Goal: Task Accomplishment & Management: Complete application form

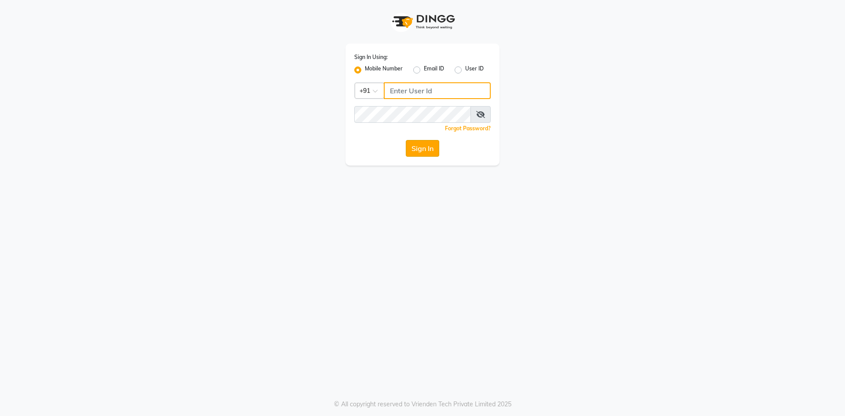
type input "9696254738"
click at [431, 142] on button "Sign In" at bounding box center [422, 148] width 33 height 17
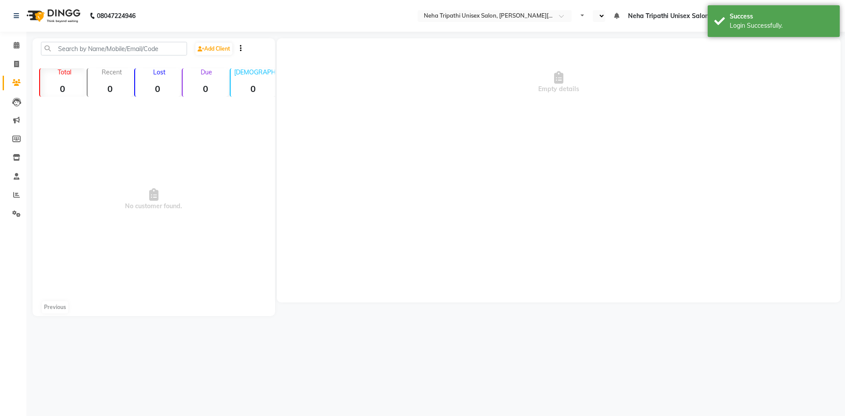
click at [418, 146] on div "Empty details" at bounding box center [559, 170] width 564 height 264
select select "en"
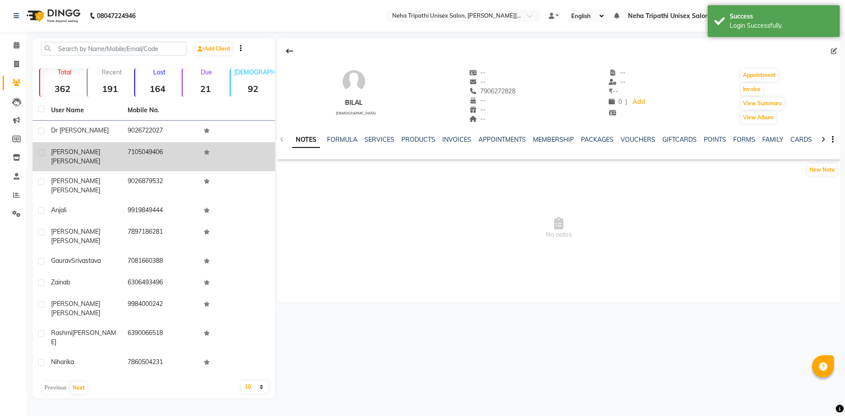
click at [89, 157] on span "[PERSON_NAME]" at bounding box center [75, 161] width 49 height 8
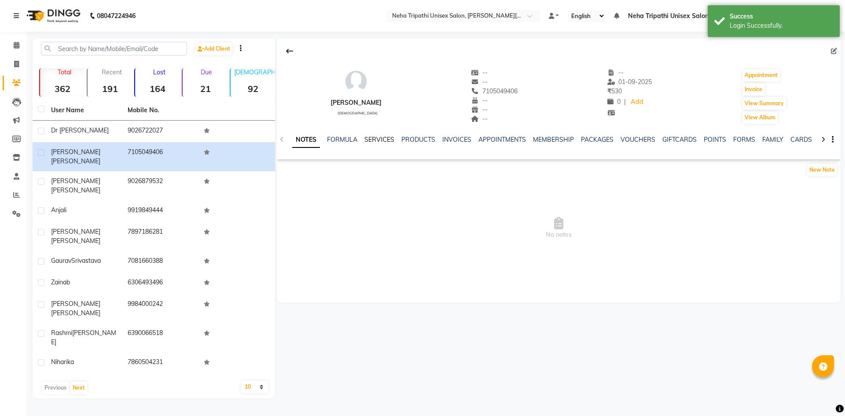
click at [369, 140] on link "SERVICES" at bounding box center [380, 140] width 30 height 8
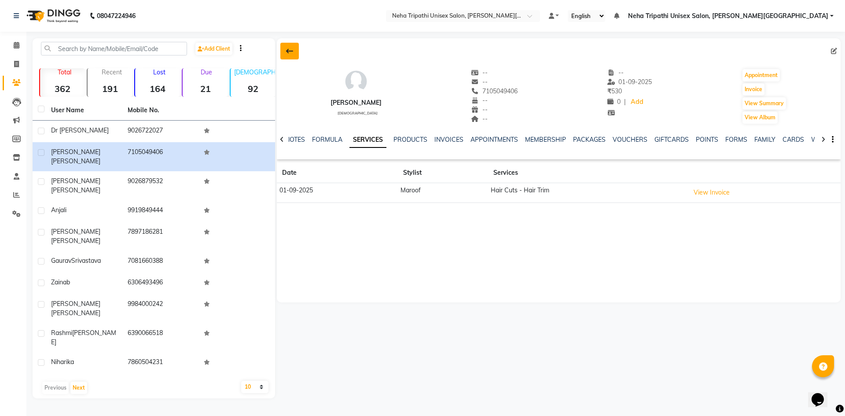
click at [295, 49] on button at bounding box center [289, 51] width 18 height 17
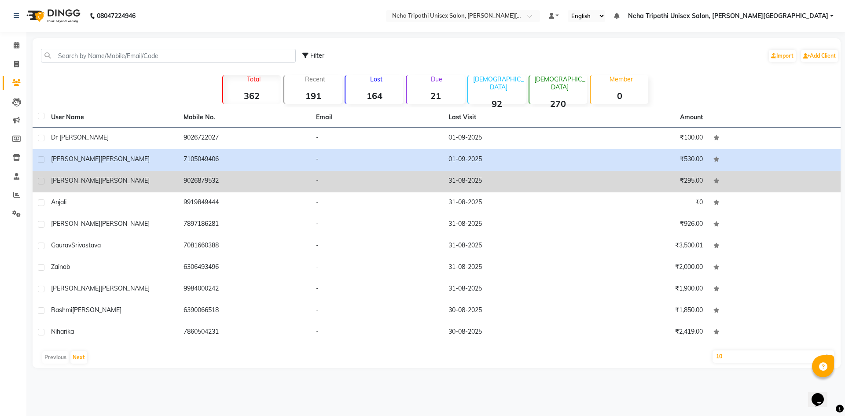
click at [223, 188] on td "9026879532" at bounding box center [244, 182] width 133 height 22
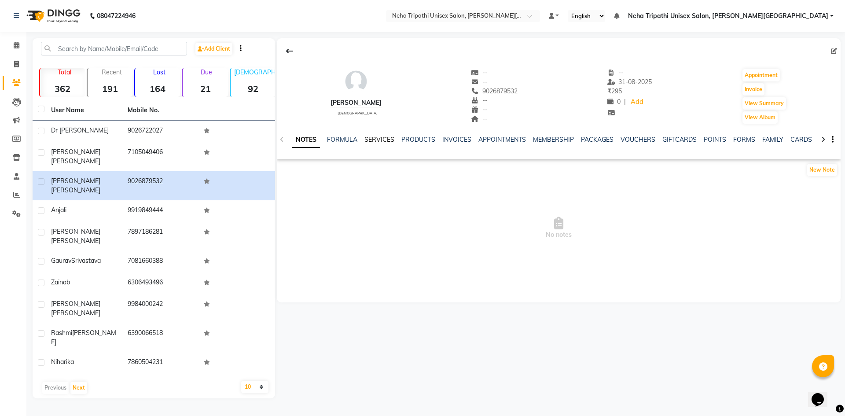
click at [368, 138] on link "SERVICES" at bounding box center [380, 140] width 30 height 8
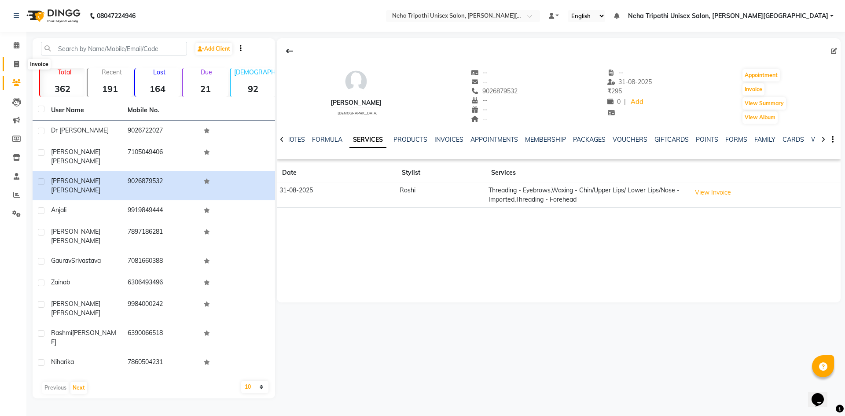
click at [16, 63] on icon at bounding box center [16, 64] width 5 height 7
select select "service"
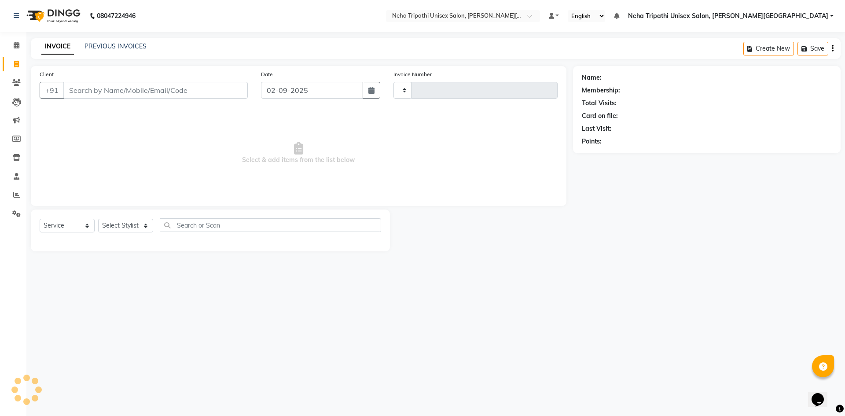
type input "0524"
select select "7540"
click at [96, 89] on input "Client" at bounding box center [155, 90] width 184 height 17
type input "7355794271"
click at [217, 90] on span "Add Client" at bounding box center [225, 90] width 35 height 9
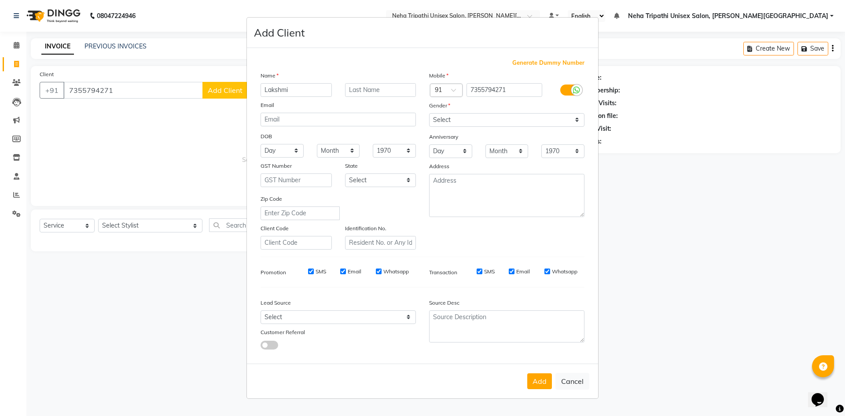
type input "Lakshmi"
click at [377, 88] on input "text" at bounding box center [380, 90] width 71 height 14
type input "Shukla"
click at [503, 119] on select "Select [DEMOGRAPHIC_DATA] [DEMOGRAPHIC_DATA] Other Prefer Not To Say" at bounding box center [506, 120] width 155 height 14
select select "[DEMOGRAPHIC_DATA]"
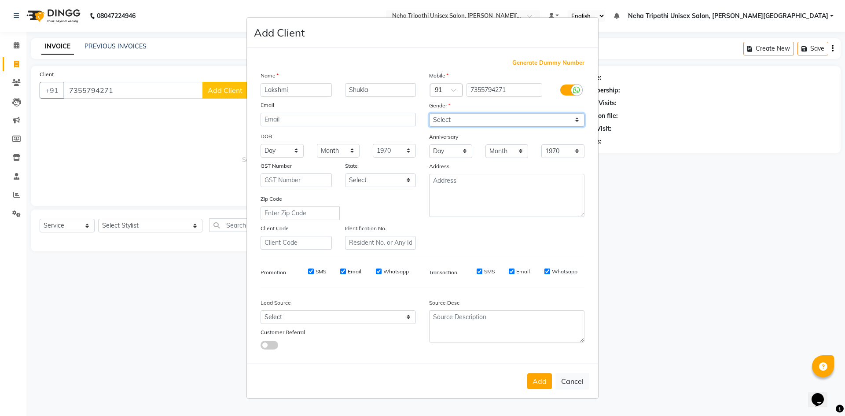
click at [429, 113] on select "Select [DEMOGRAPHIC_DATA] [DEMOGRAPHIC_DATA] Other Prefer Not To Say" at bounding box center [506, 120] width 155 height 14
click at [536, 378] on button "Add" at bounding box center [540, 381] width 25 height 16
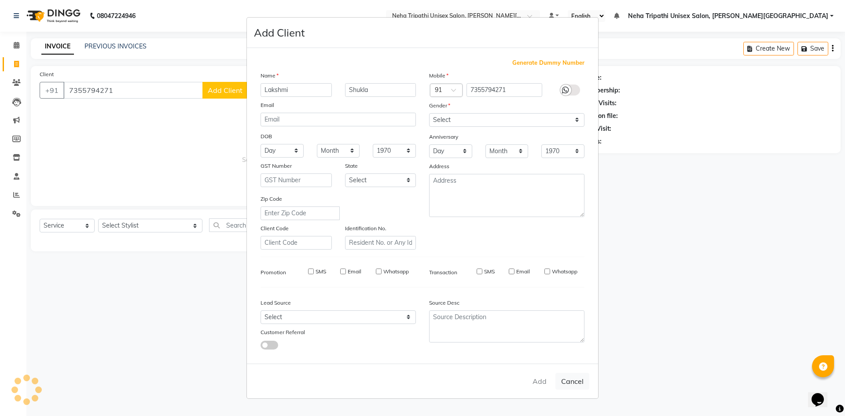
select select
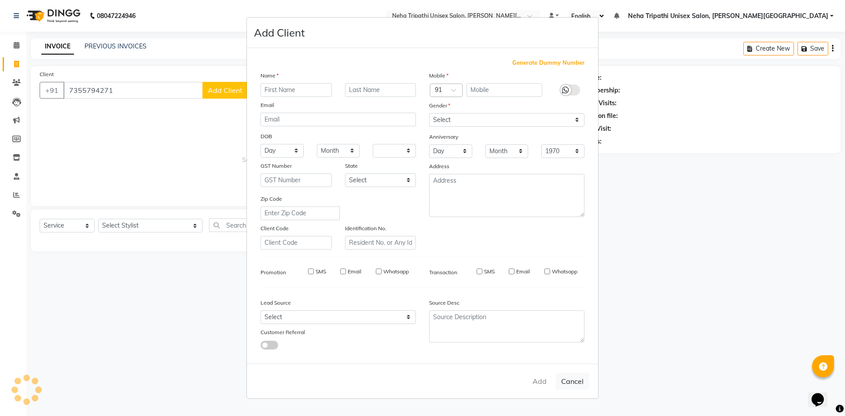
select select
checkbox input "false"
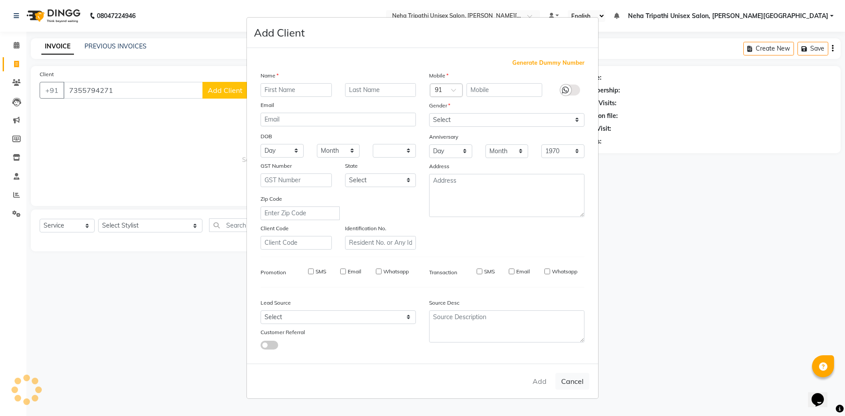
checkbox input "false"
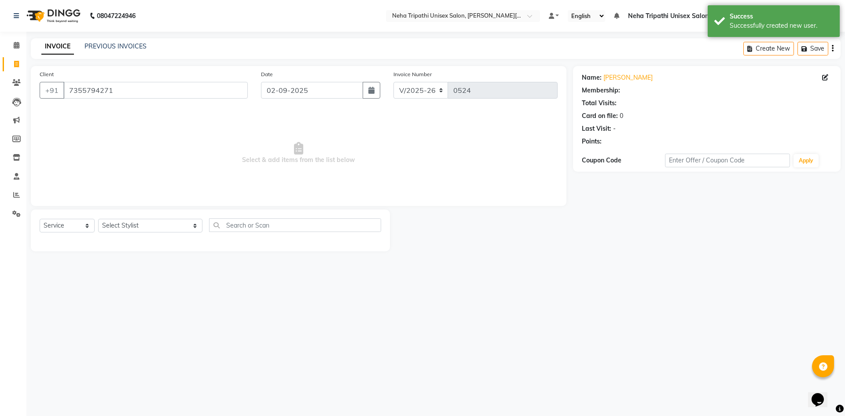
select select "1: Object"
click at [150, 225] on select "Select Stylist [PERSON_NAME] [PERSON_NAME] [PERSON_NAME] Unisex Salon, [PERSON_…" at bounding box center [150, 226] width 104 height 14
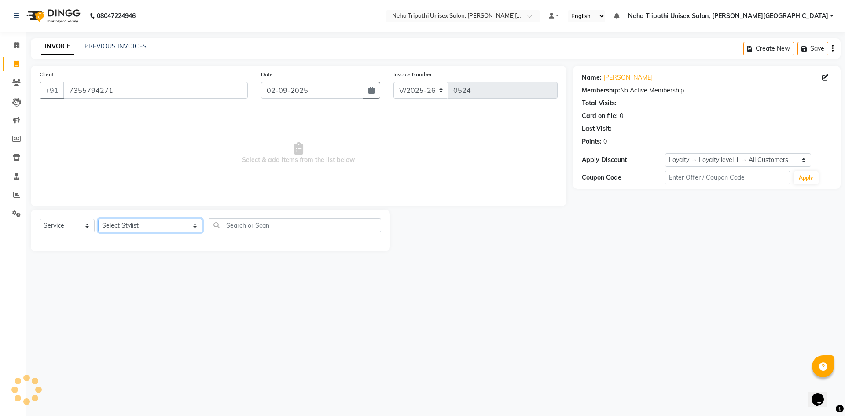
select select "66668"
click at [98, 219] on select "Select Stylist [PERSON_NAME] [PERSON_NAME] [PERSON_NAME] Unisex Salon, [PERSON_…" at bounding box center [150, 226] width 104 height 14
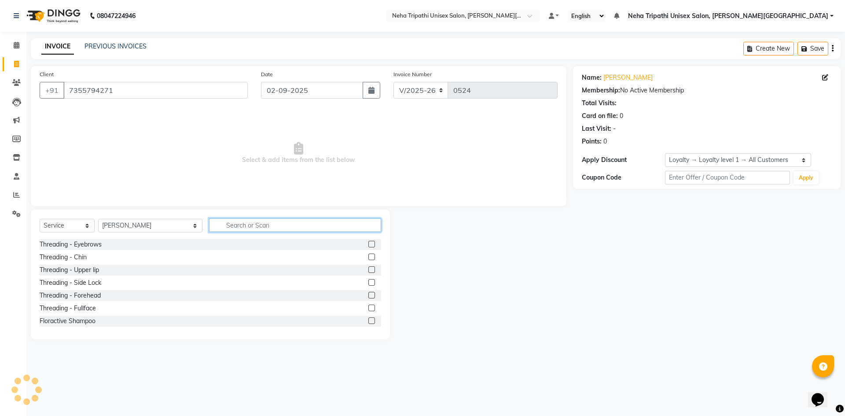
click at [209, 225] on input "text" at bounding box center [295, 225] width 172 height 14
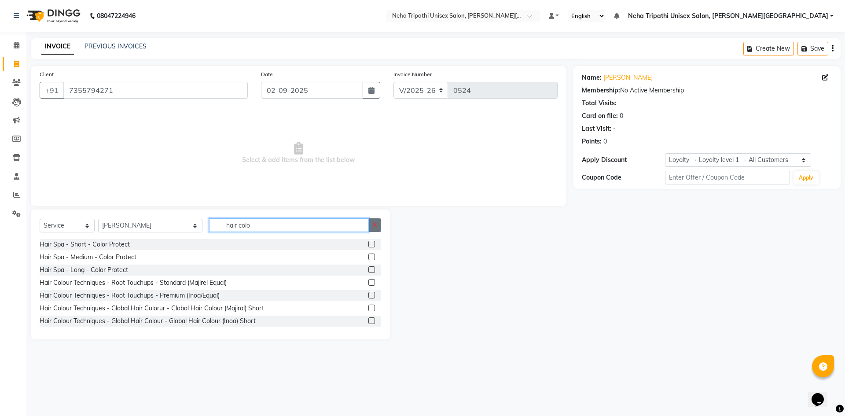
type input "hair colo"
click at [377, 229] on button "button" at bounding box center [375, 225] width 13 height 14
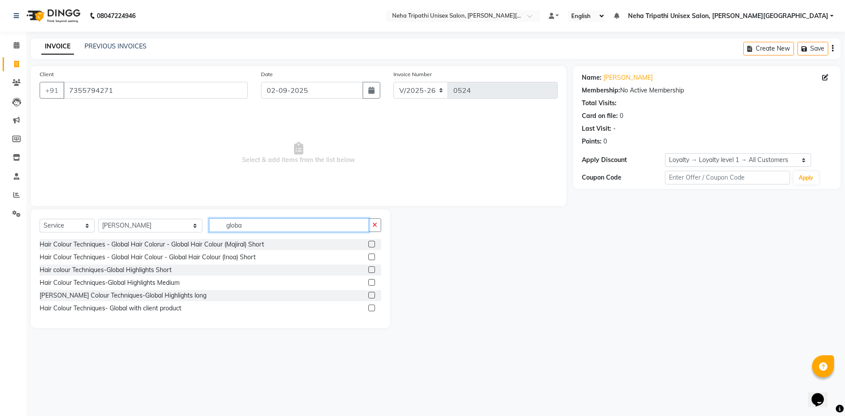
type input "globa"
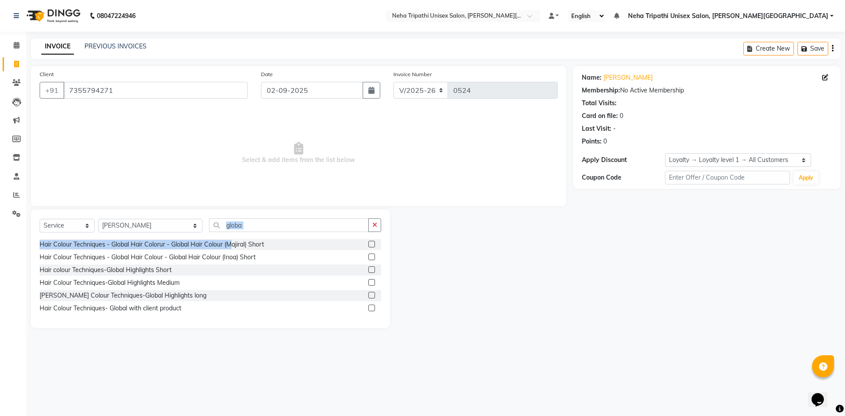
click at [231, 239] on div "Select Service Product Membership Package Voucher Prepaid Gift Card Select Styl…" at bounding box center [210, 269] width 359 height 118
click at [256, 249] on div "Hair Colour Techniques - Global Hair Colorur - Global Hair Colour (Majiral) Sho…" at bounding box center [152, 244] width 225 height 9
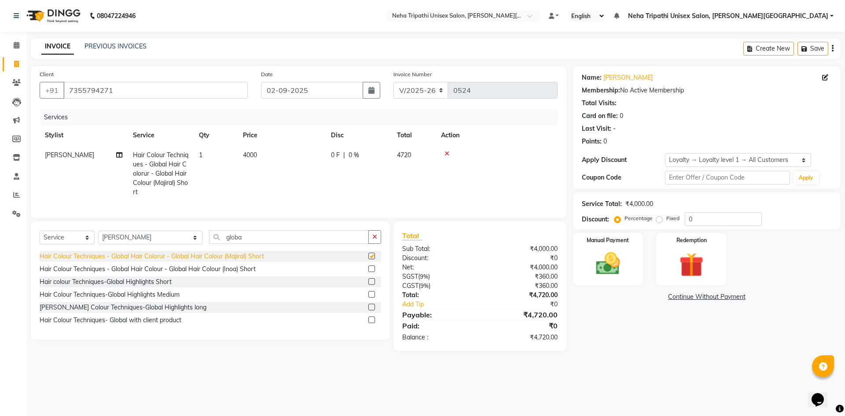
checkbox input "false"
click at [248, 151] on td "4000" at bounding box center [282, 173] width 88 height 57
select select "66668"
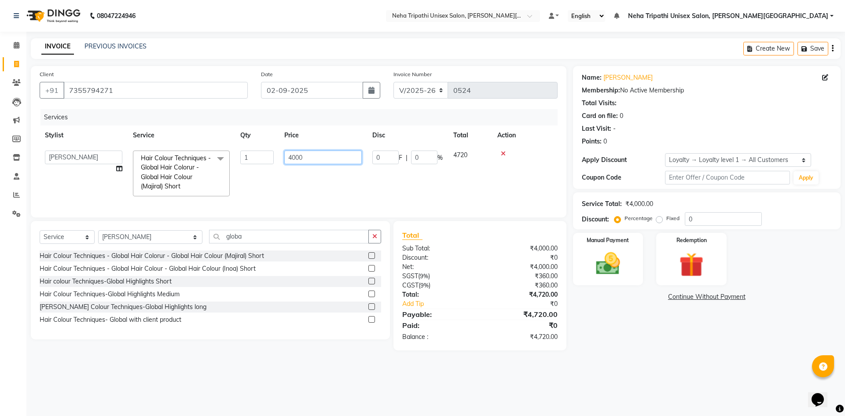
click at [292, 155] on input "4000" at bounding box center [322, 158] width 77 height 14
type input "8000"
click at [667, 220] on label "Fixed" at bounding box center [673, 218] width 13 height 8
click at [658, 220] on input "Fixed" at bounding box center [661, 218] width 6 height 6
radio input "true"
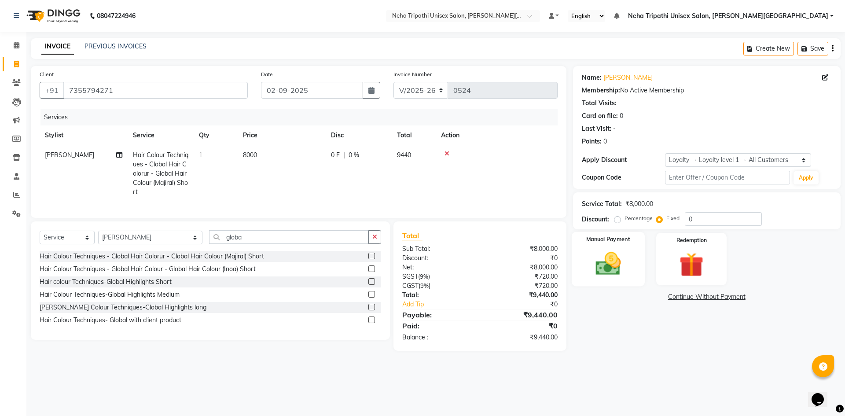
click at [632, 252] on div "Manual Payment" at bounding box center [608, 259] width 73 height 54
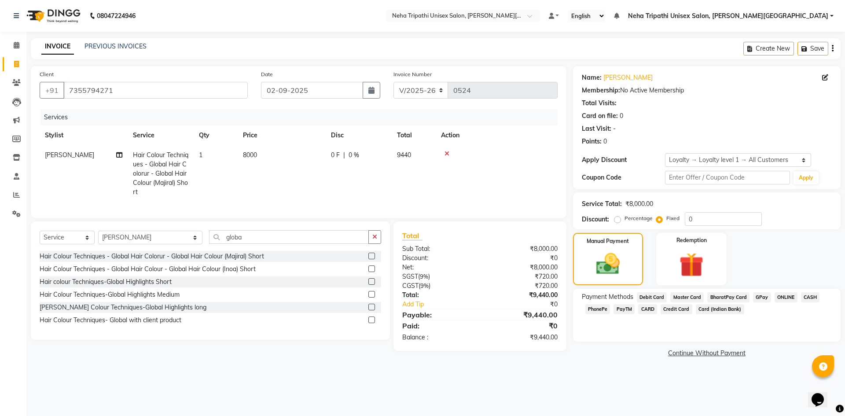
click at [784, 295] on span "ONLINE" at bounding box center [786, 297] width 23 height 10
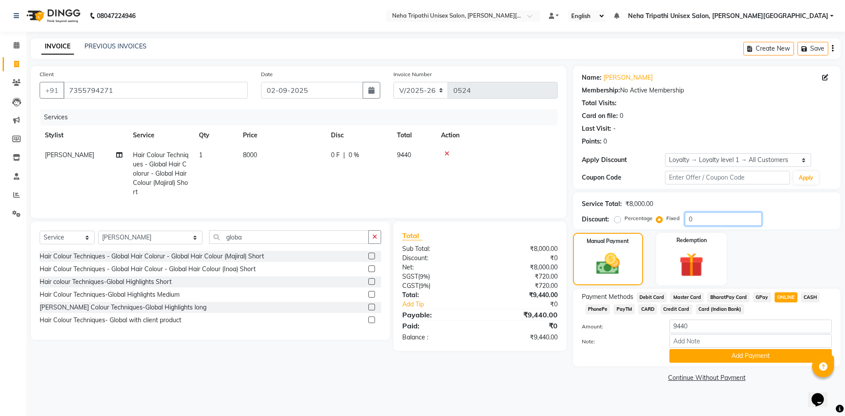
click at [705, 219] on input "0" at bounding box center [723, 219] width 77 height 14
type input "1440"
click at [701, 329] on input "9440" at bounding box center [751, 327] width 162 height 14
click at [788, 295] on span "ONLINE" at bounding box center [786, 297] width 23 height 10
click at [676, 325] on input "8000" at bounding box center [751, 327] width 162 height 14
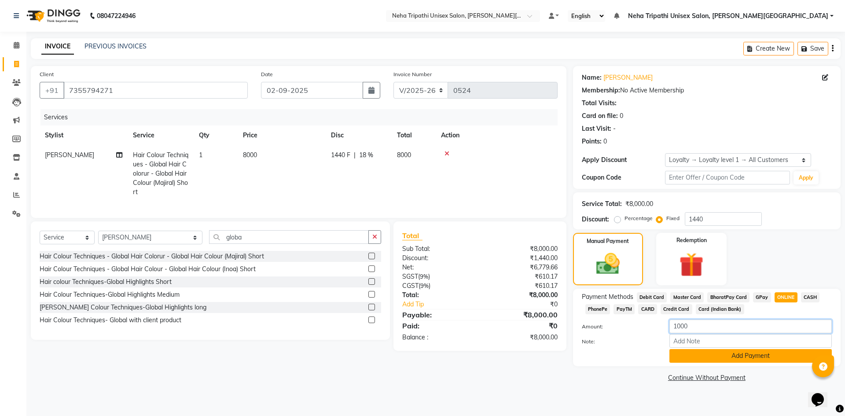
type input "1000"
click at [722, 358] on button "Add Payment" at bounding box center [751, 356] width 162 height 14
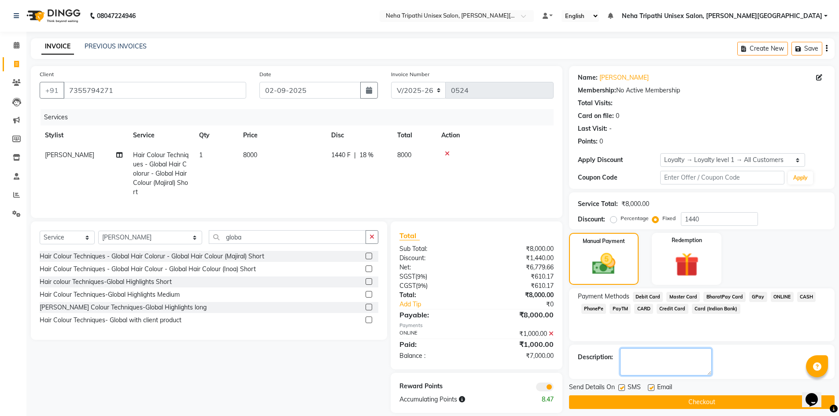
click at [672, 353] on textarea at bounding box center [666, 361] width 92 height 27
type textarea "[DATE] appoinment"
click at [682, 401] on button "Checkout" at bounding box center [702, 402] width 266 height 14
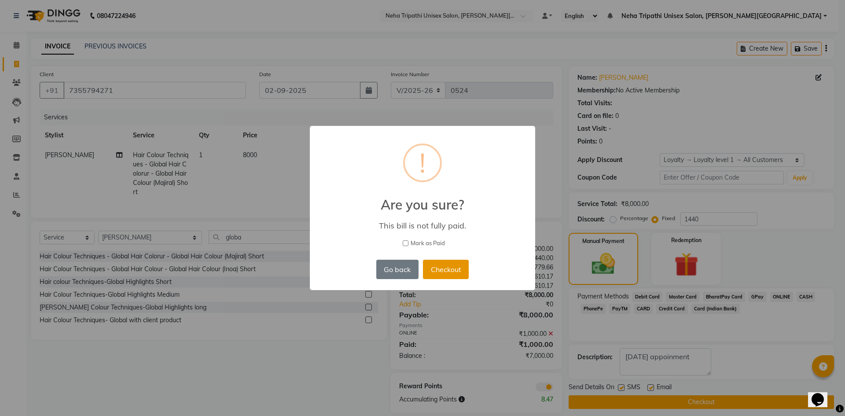
click at [435, 273] on button "Checkout" at bounding box center [446, 269] width 46 height 19
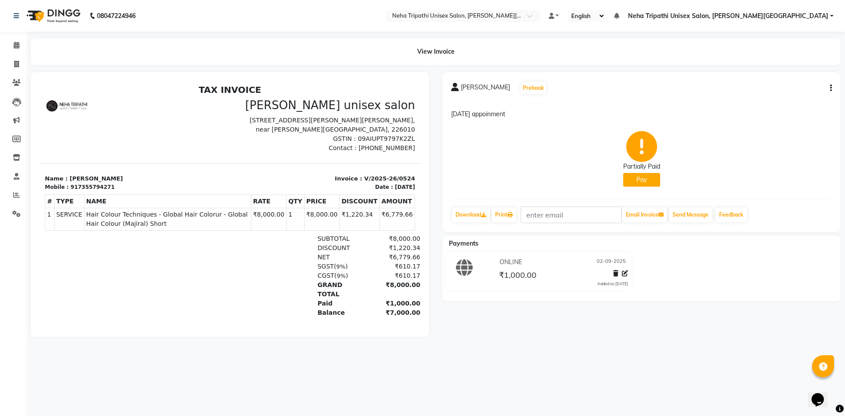
click at [489, 316] on div "[PERSON_NAME] Prebook [DATE] appoinment Partially Paid Pay Download Print Email…" at bounding box center [642, 204] width 412 height 265
